Goal: Task Accomplishment & Management: Use online tool/utility

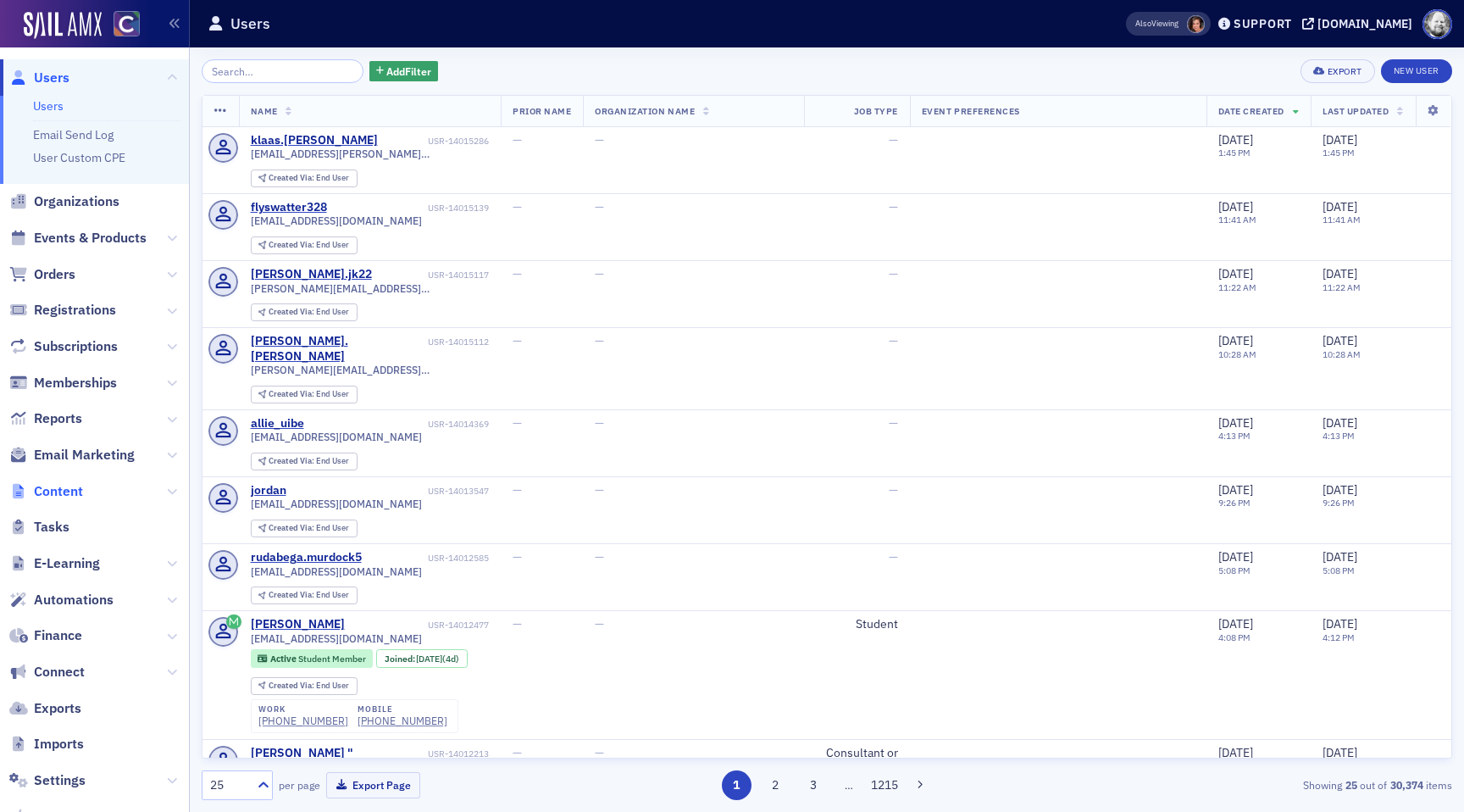
click at [67, 488] on span "Content" at bounding box center [58, 491] width 49 height 19
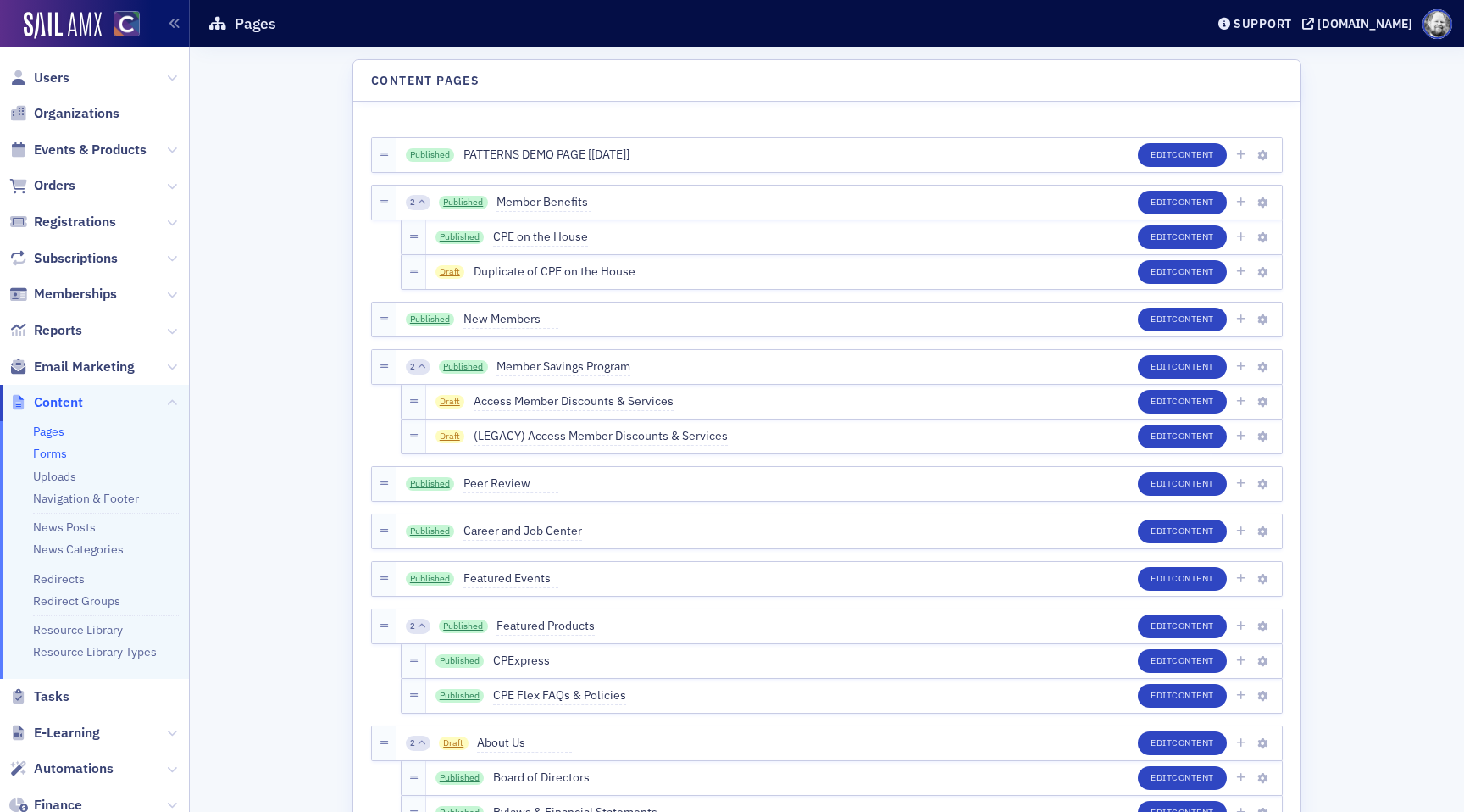
click at [63, 447] on link "Forms" at bounding box center [49, 453] width 34 height 16
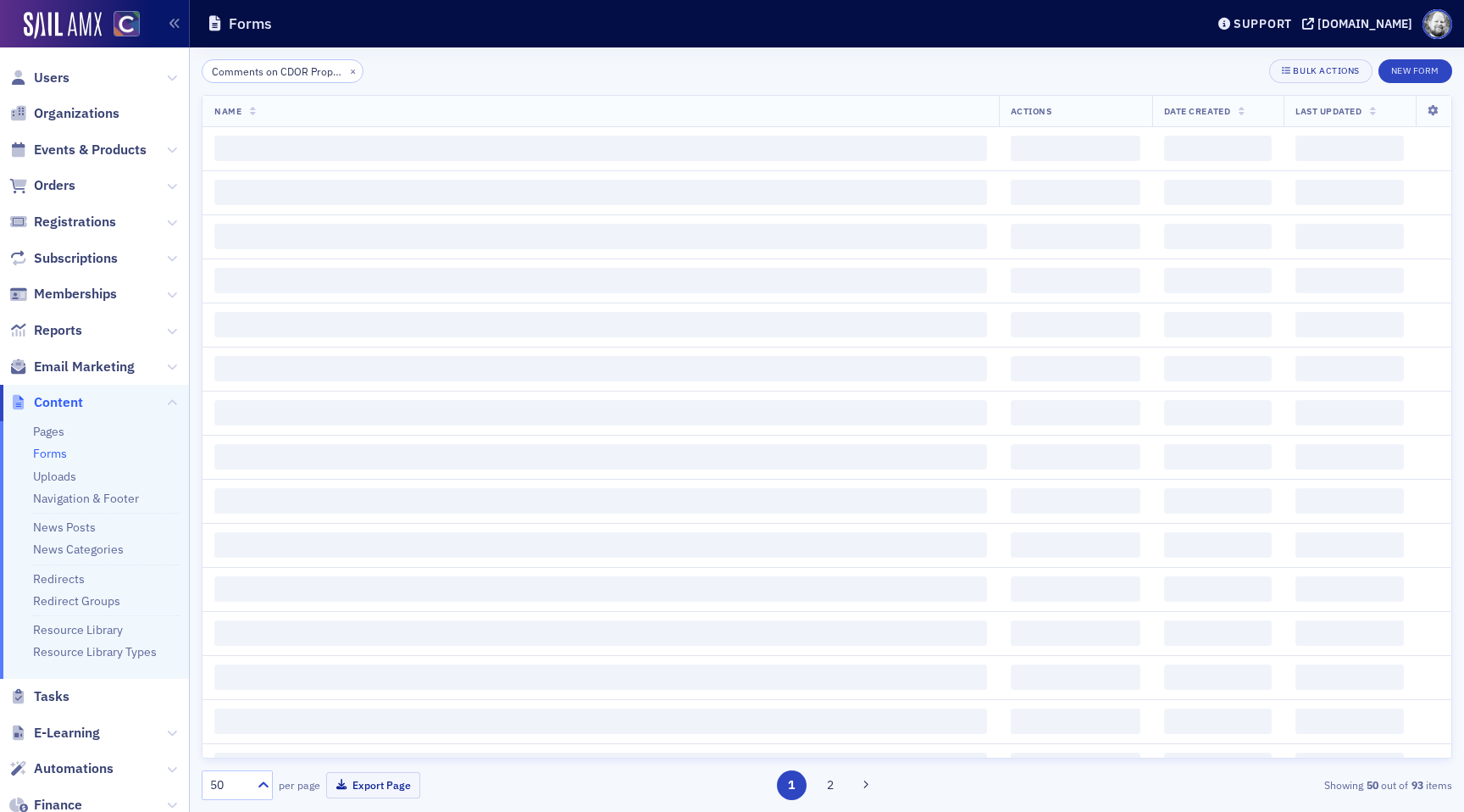
scroll to position [0, 29]
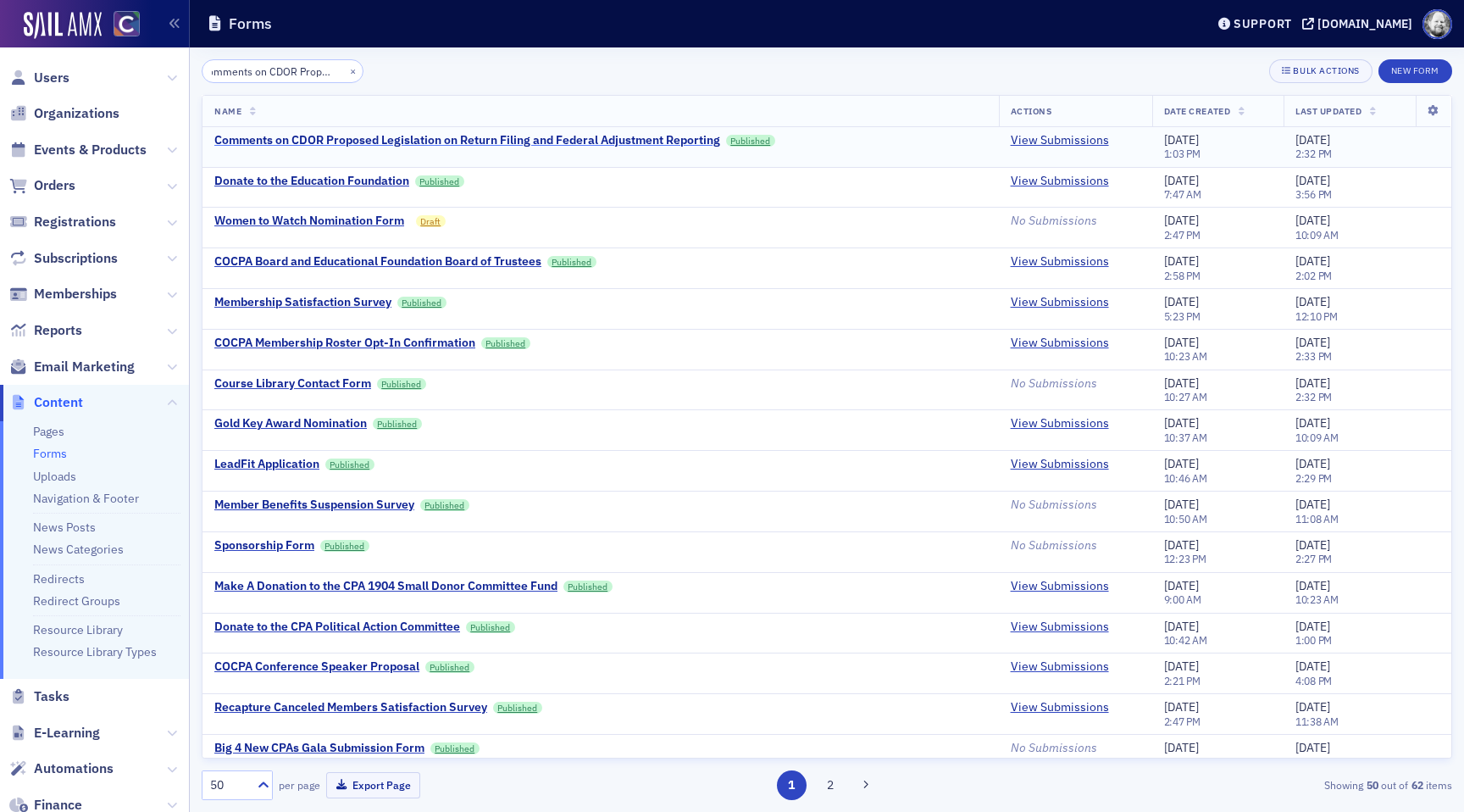
type input "Comments on CDOR Proposed"
click at [401, 141] on div "Comments on CDOR Proposed Legislation on Return Filing and Federal Adjustment R…" at bounding box center [467, 140] width 506 height 16
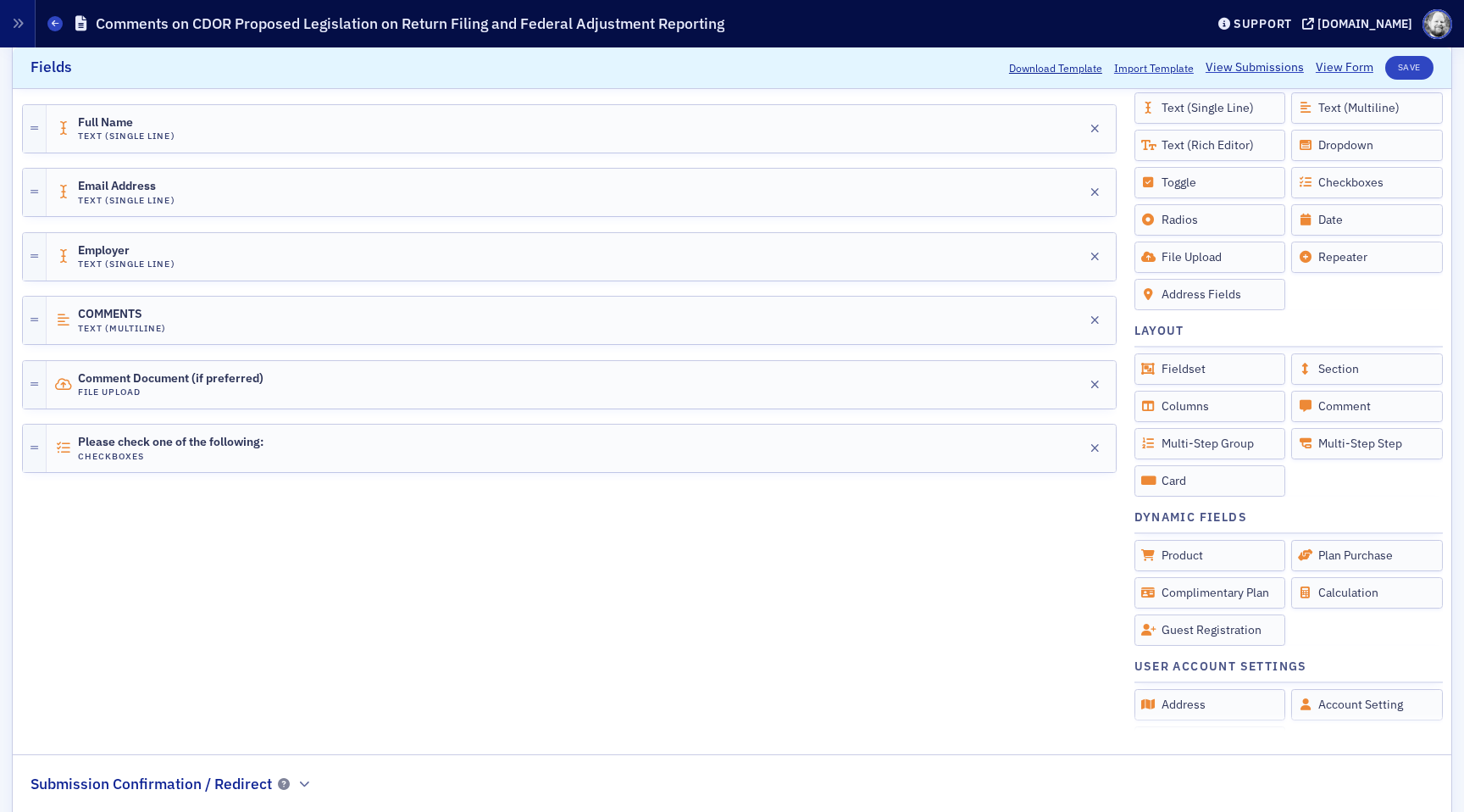
scroll to position [505, 0]
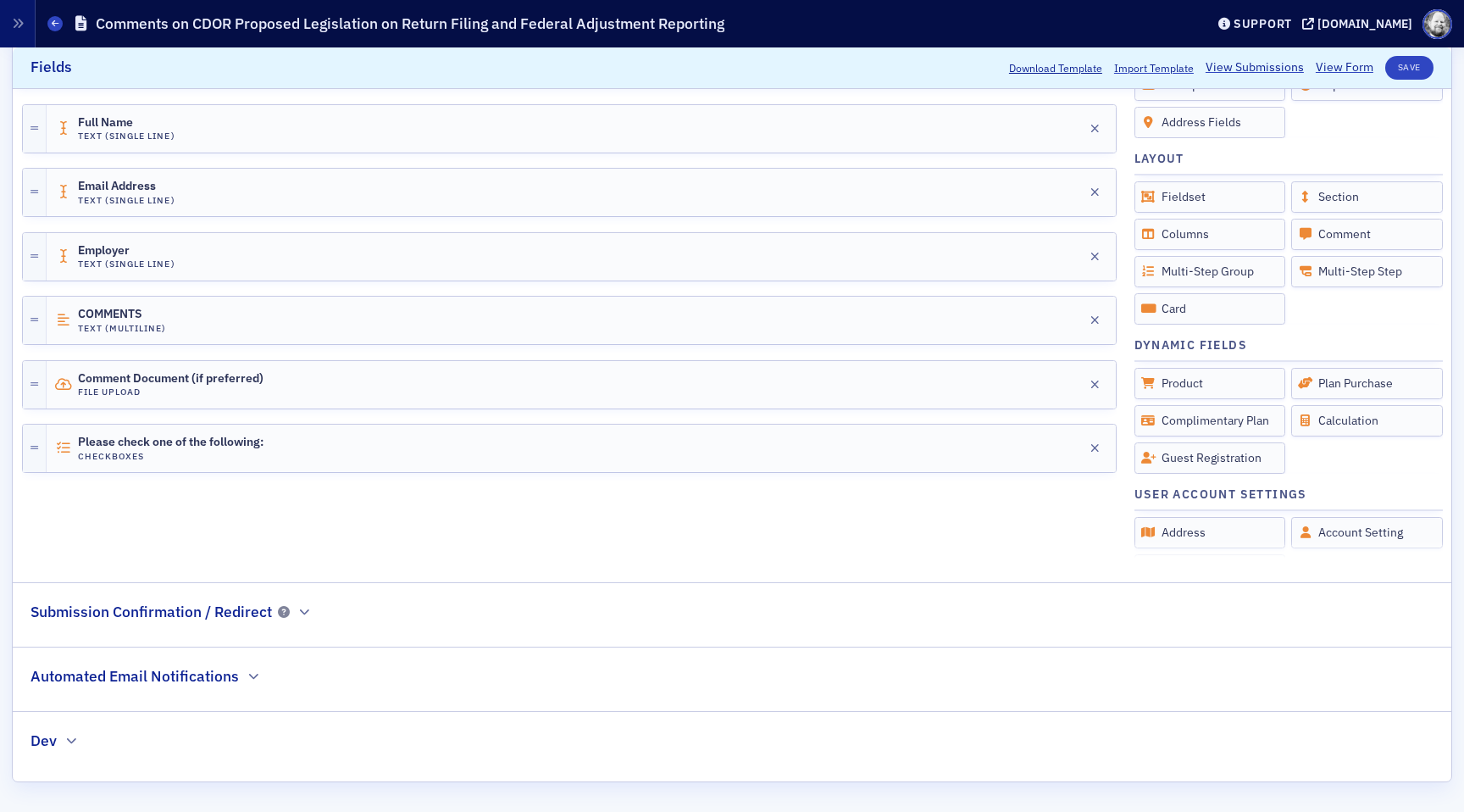
click at [208, 666] on h2 "Automated Email Notifications" at bounding box center [134, 675] width 209 height 22
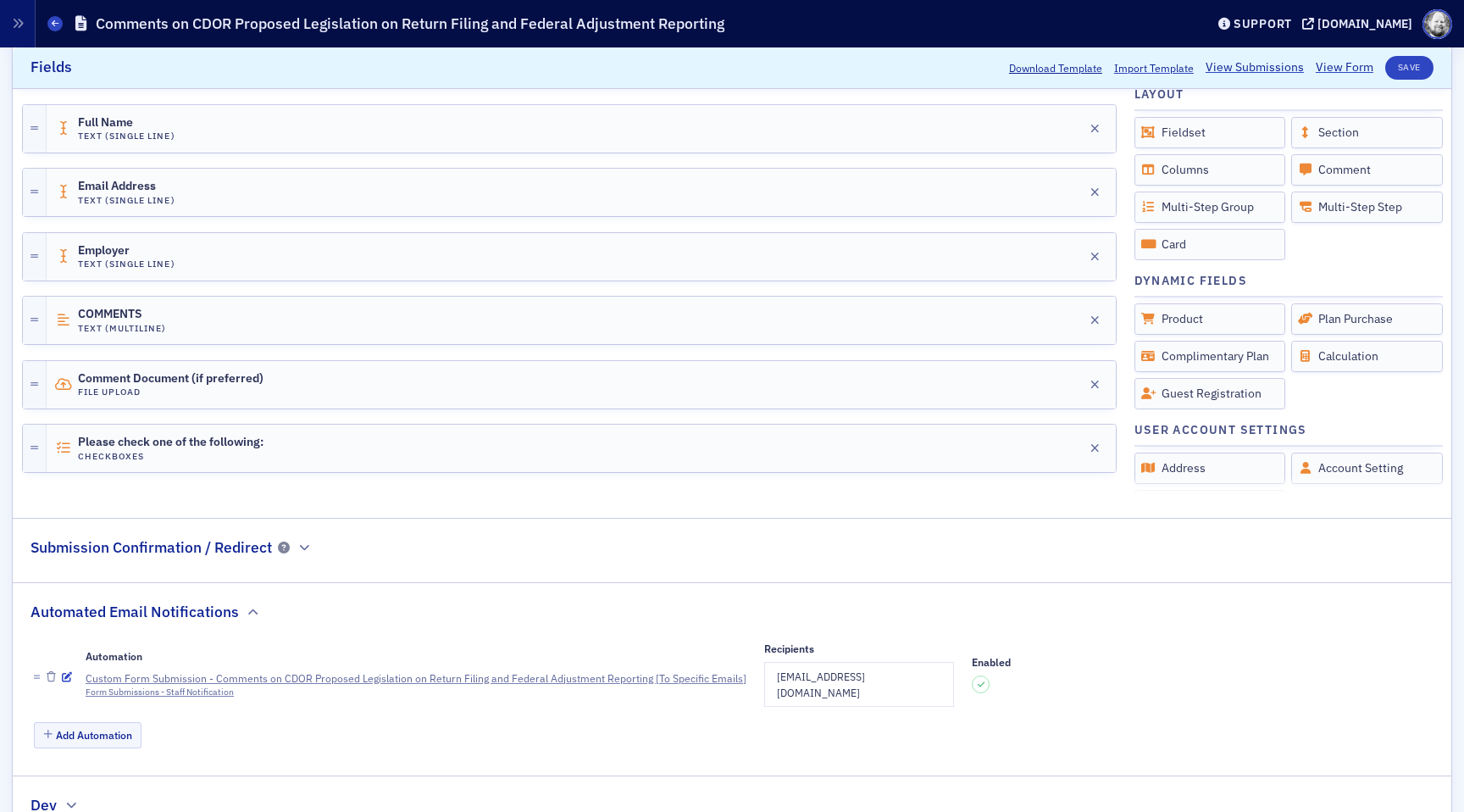
scroll to position [618, 0]
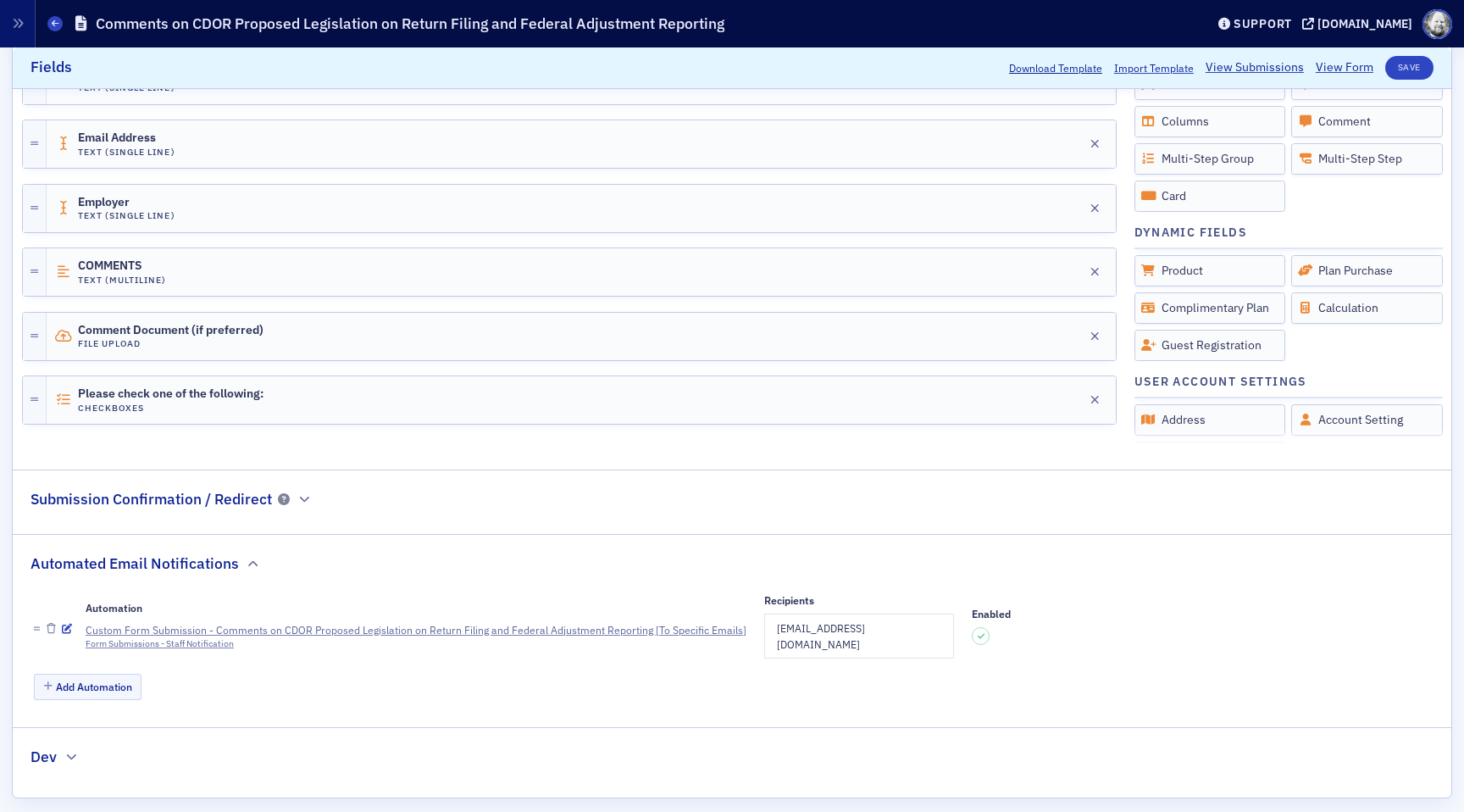
click at [208, 506] on h2 "Submission Confirmation / Redirect" at bounding box center [151, 498] width 242 height 22
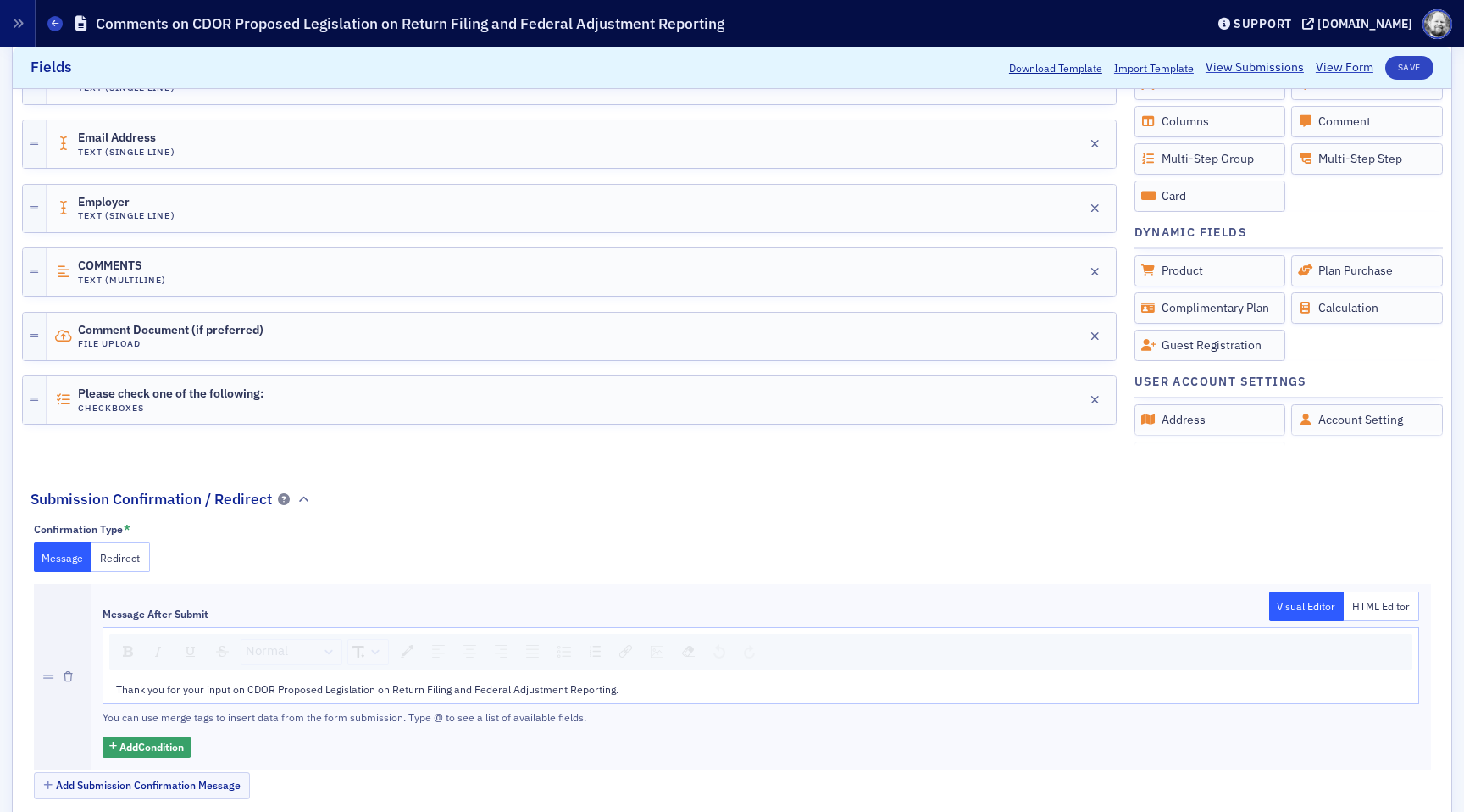
click at [208, 506] on h2 "Submission Confirmation / Redirect" at bounding box center [151, 498] width 242 height 22
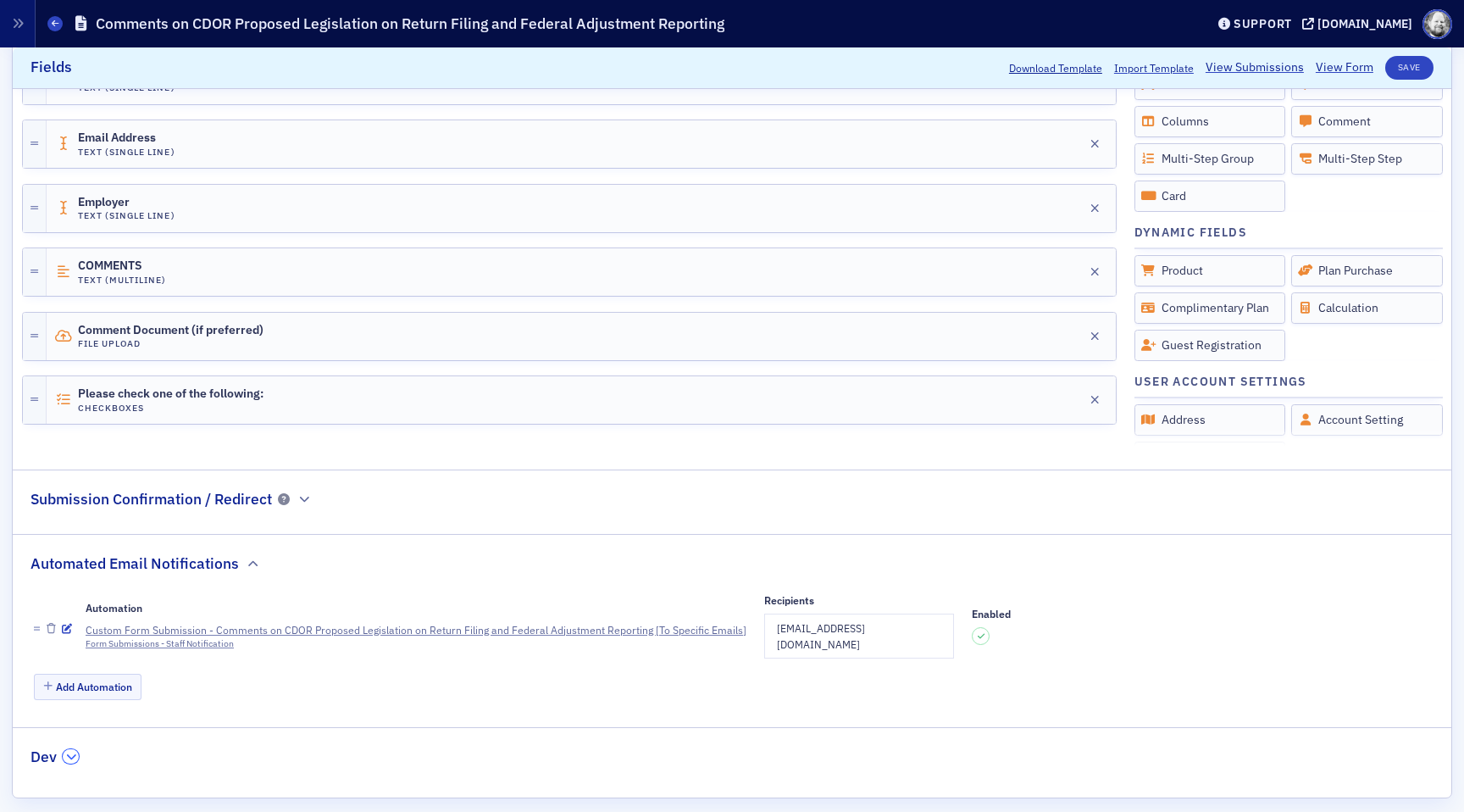
click at [77, 749] on button "button" at bounding box center [70, 757] width 16 height 16
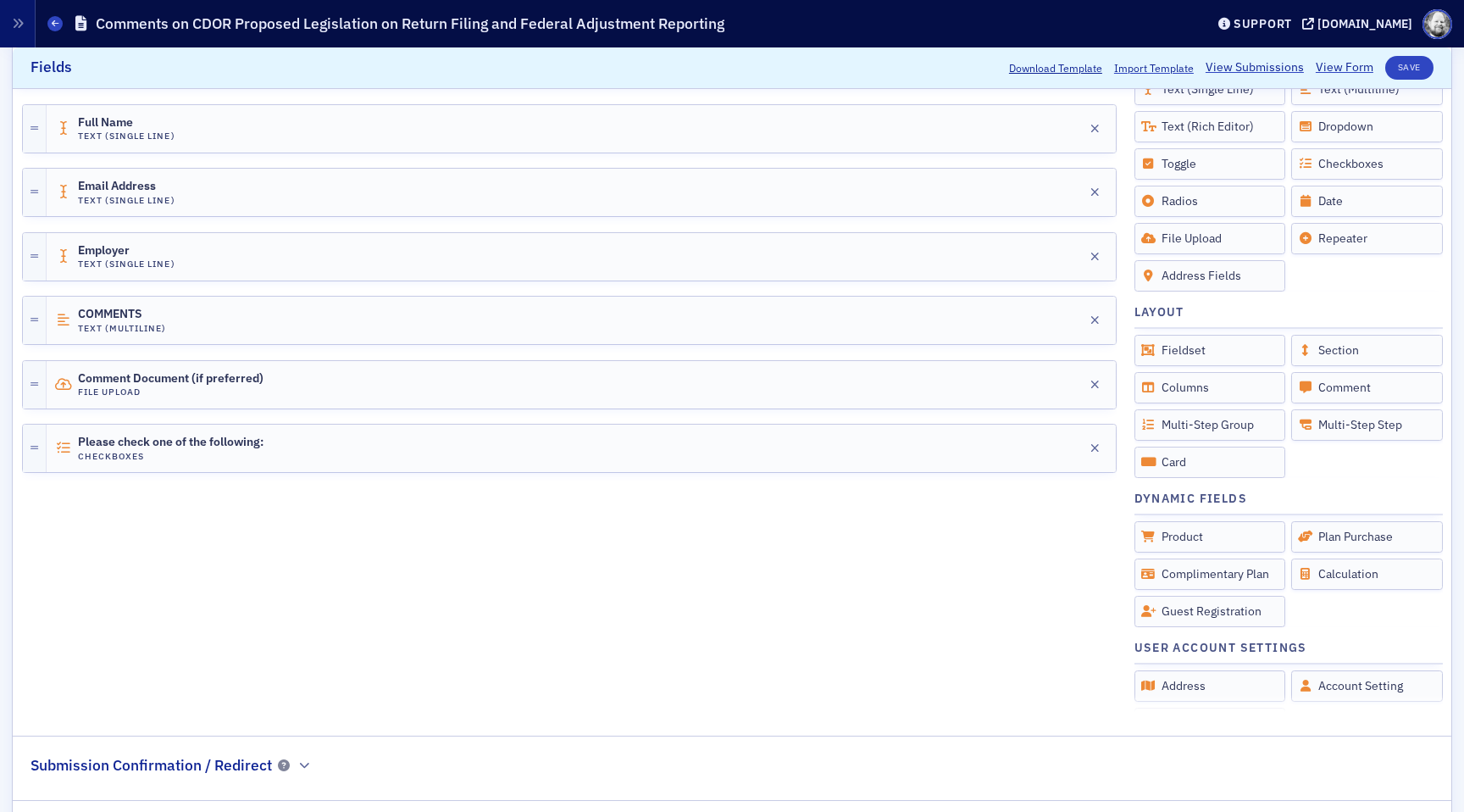
scroll to position [0, 0]
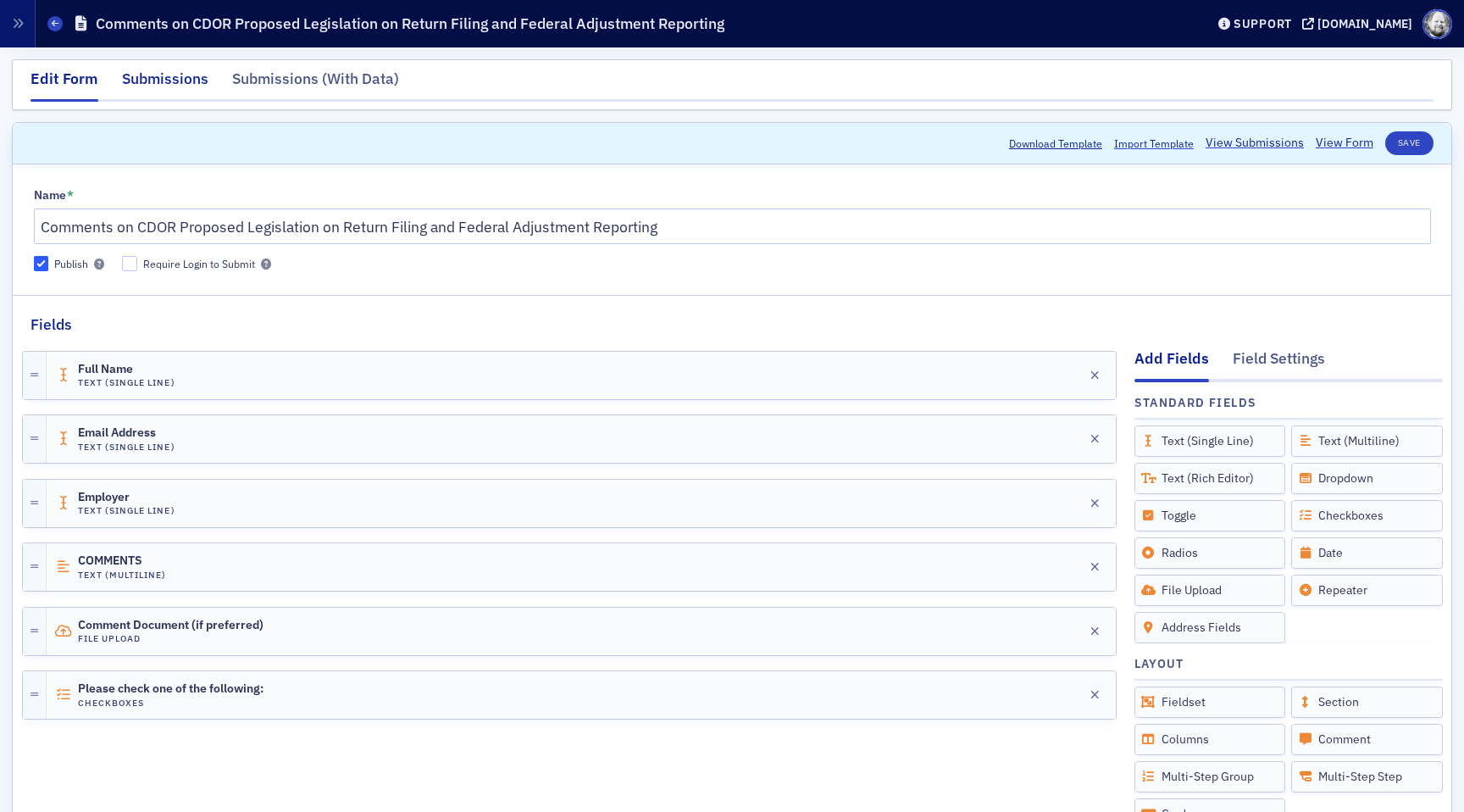
click at [165, 81] on div "Submissions" at bounding box center [166, 83] width 87 height 31
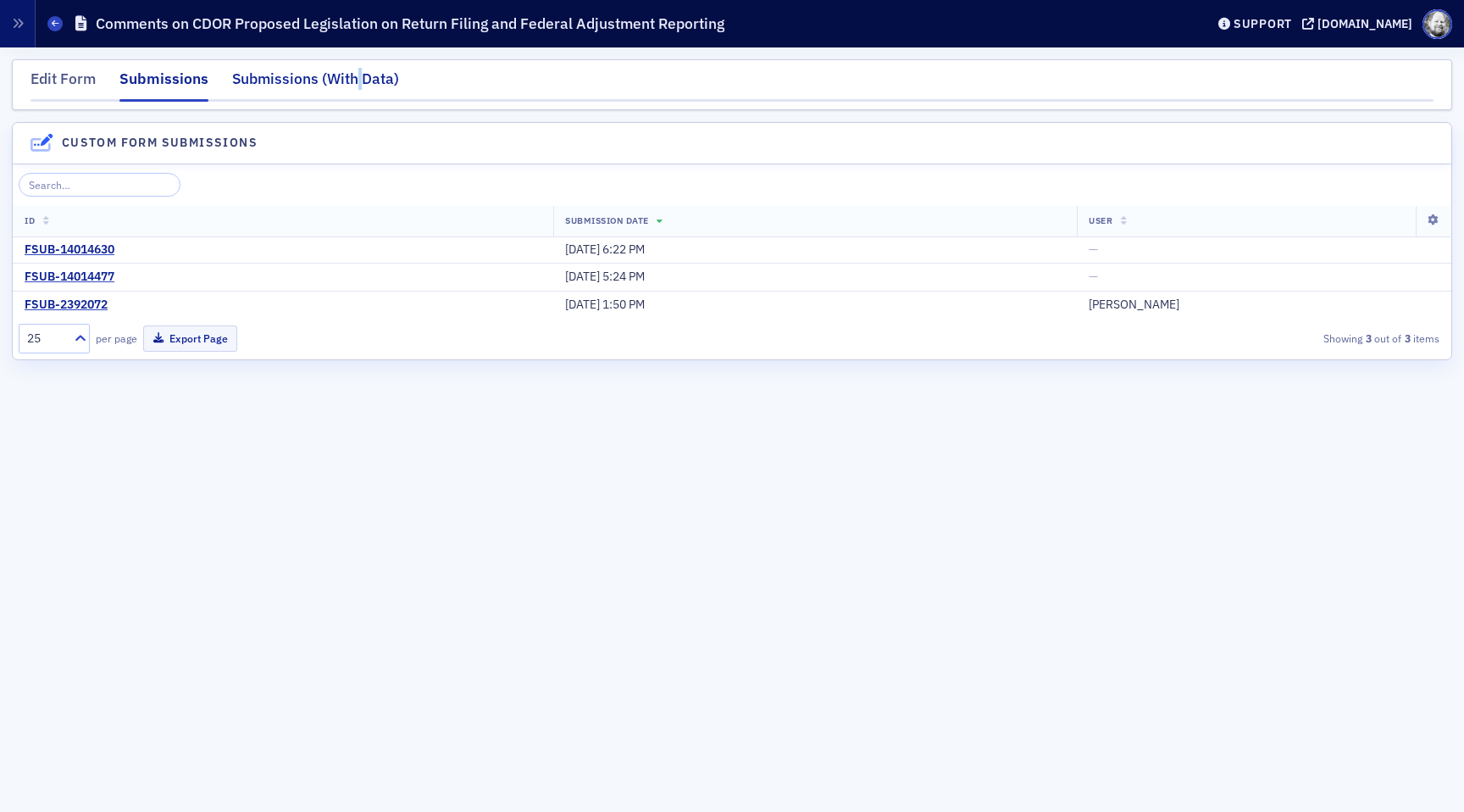
click at [359, 77] on div "Submissions (With Data)" at bounding box center [316, 83] width 167 height 31
